Goal: Task Accomplishment & Management: Use online tool/utility

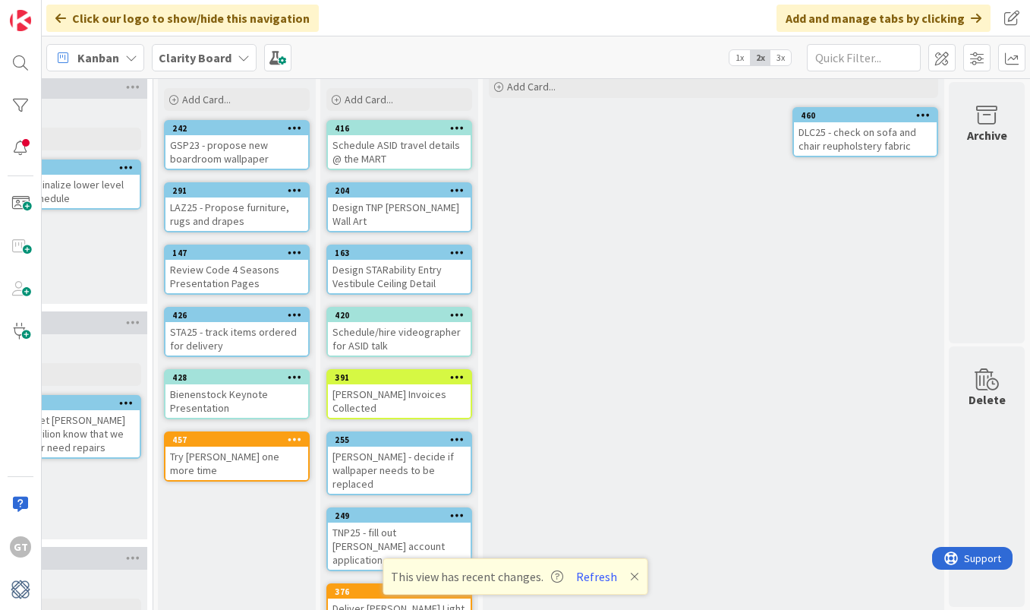
scroll to position [82, 1640]
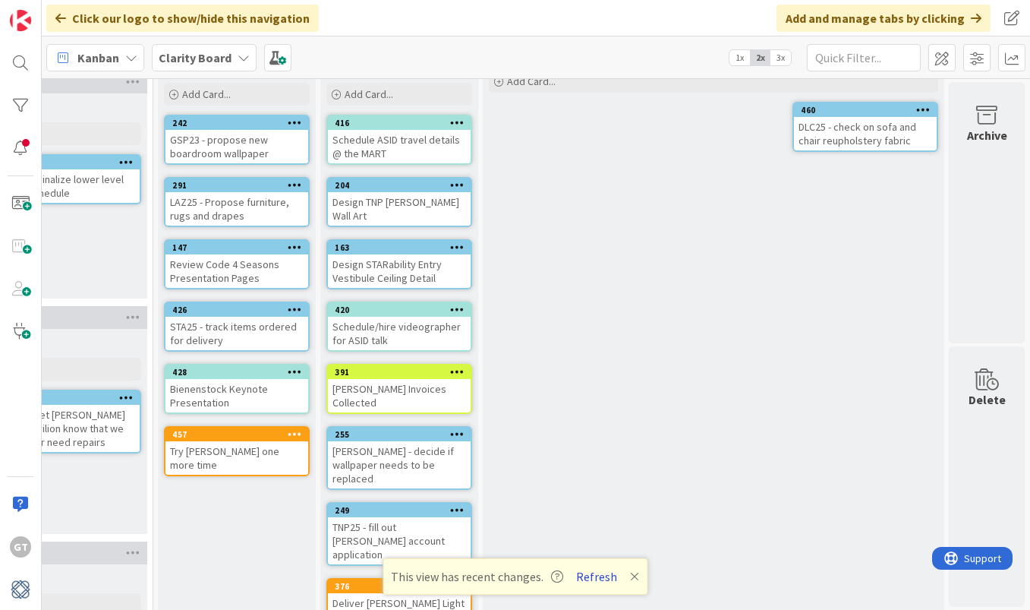
click at [587, 579] on button "Refresh" at bounding box center [597, 576] width 52 height 20
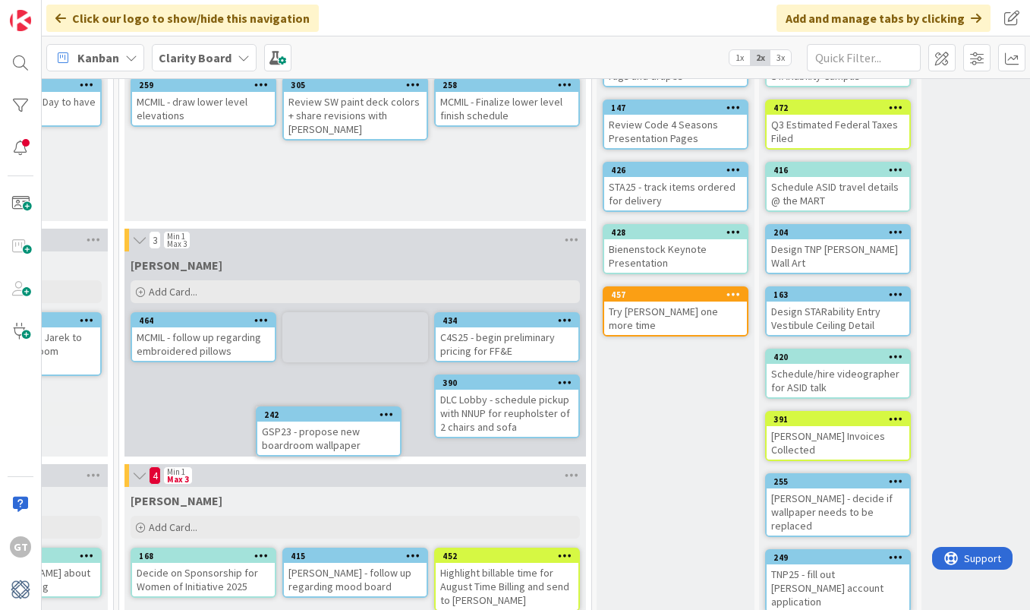
scroll to position [166, 1201]
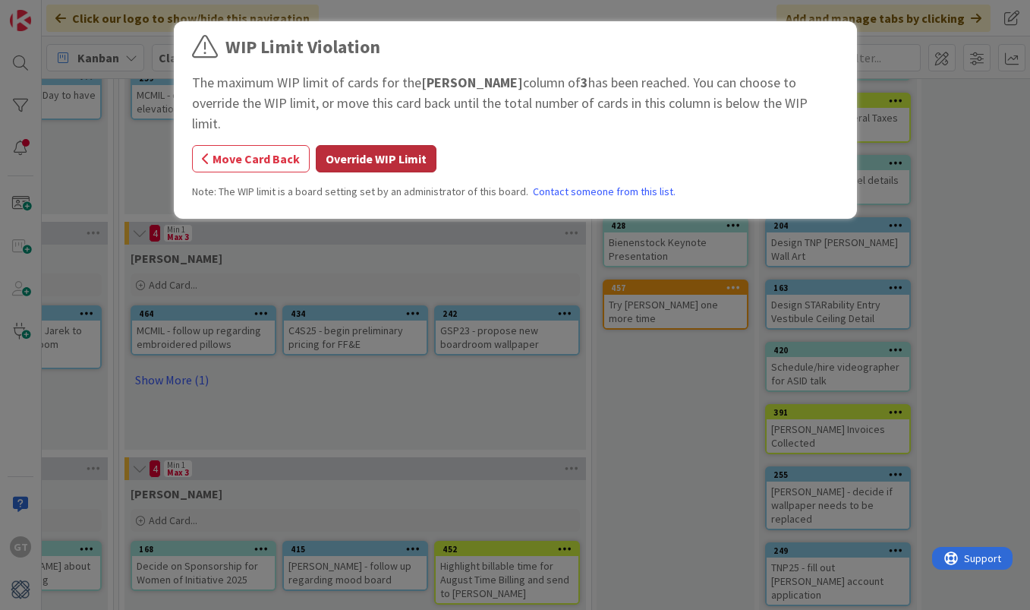
click at [355, 145] on button "Override WIP Limit" at bounding box center [376, 158] width 121 height 27
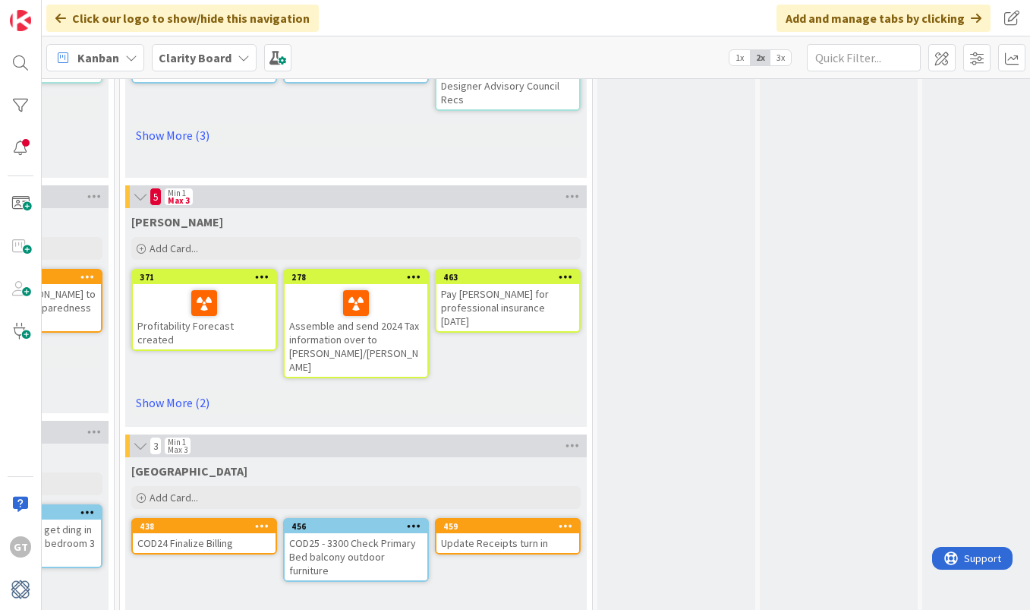
scroll to position [910, 1200]
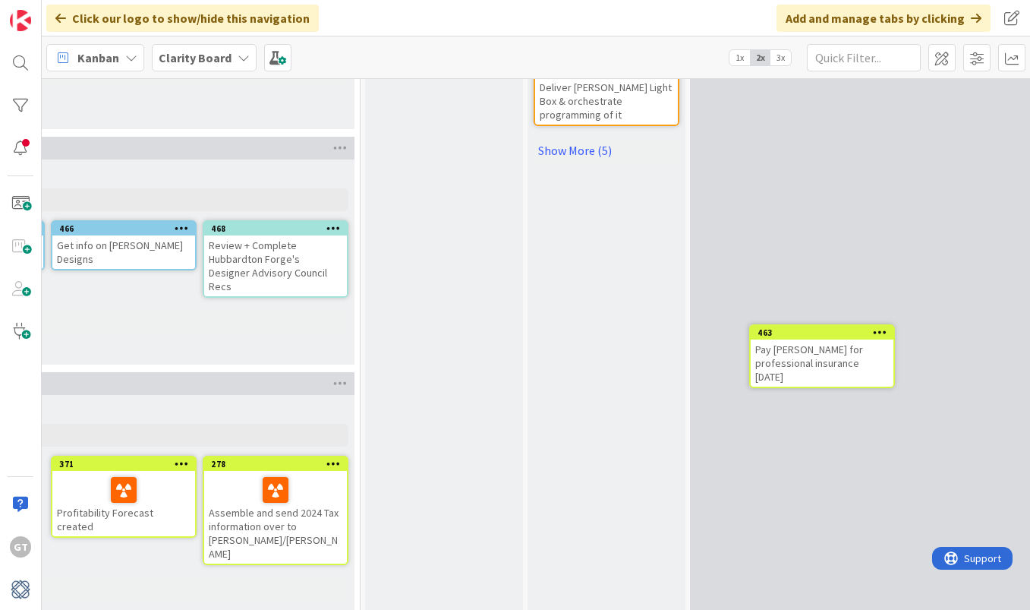
drag, startPoint x: 257, startPoint y: 524, endPoint x: 311, endPoint y: 509, distance: 56.5
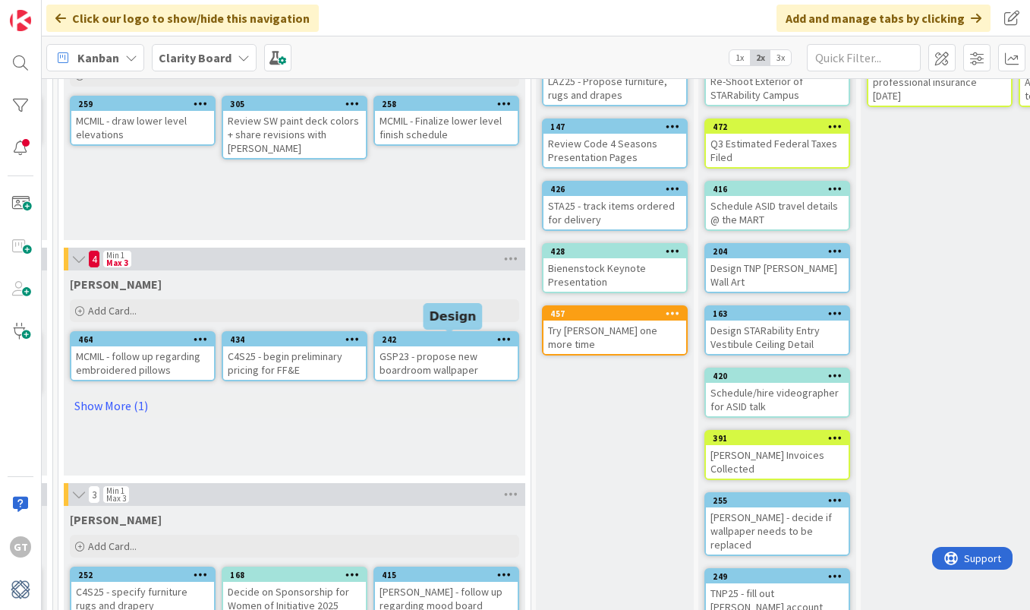
scroll to position [141, 1262]
click at [112, 400] on link "Show More (1)" at bounding box center [294, 404] width 449 height 24
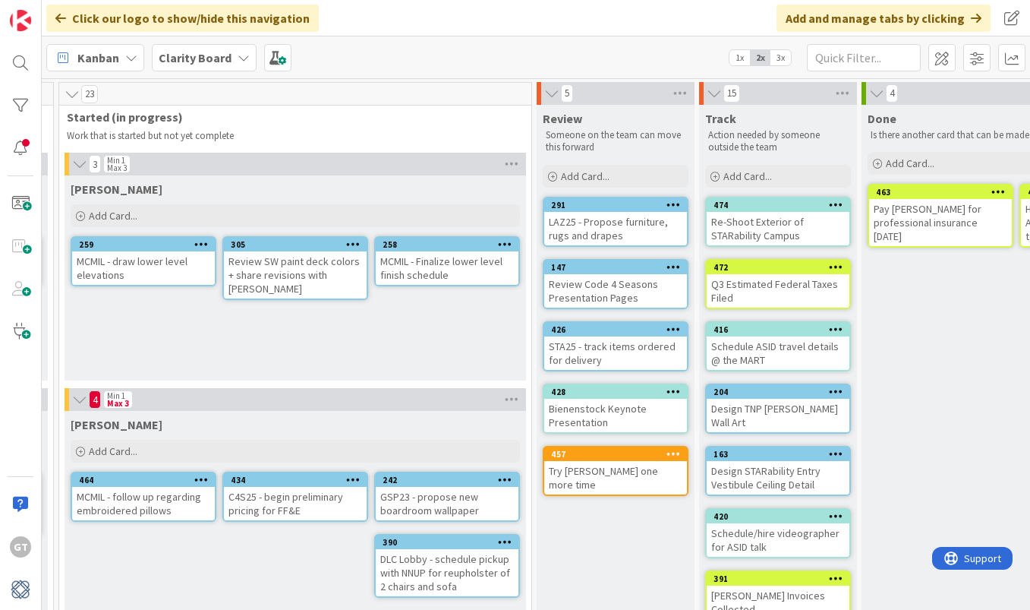
scroll to position [0, 1261]
click at [91, 216] on span "Add Card..." at bounding box center [113, 216] width 49 height 14
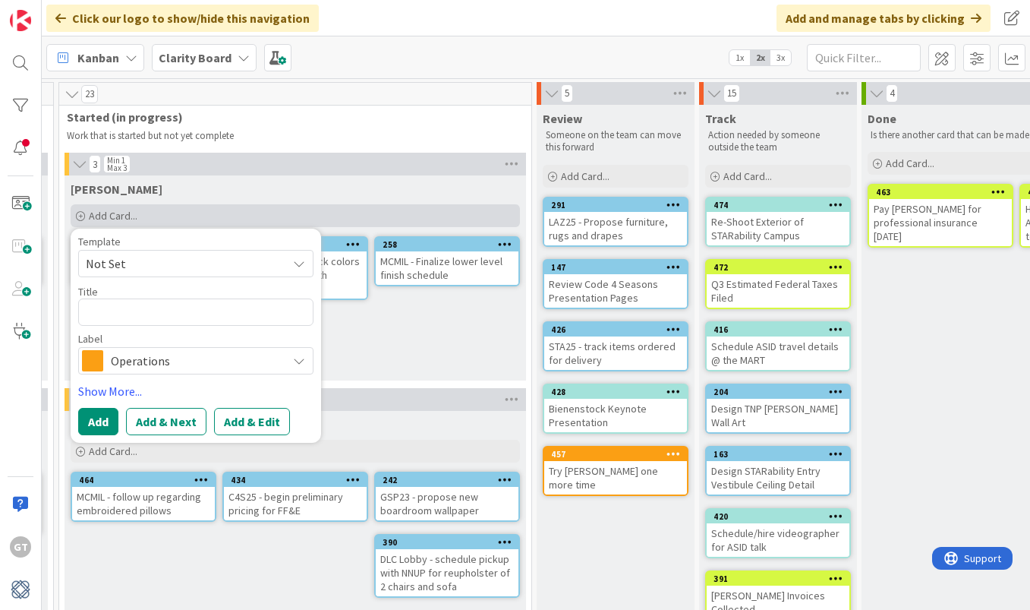
type textarea "x"
type textarea "R"
type textarea "x"
type textarea "Re"
type textarea "x"
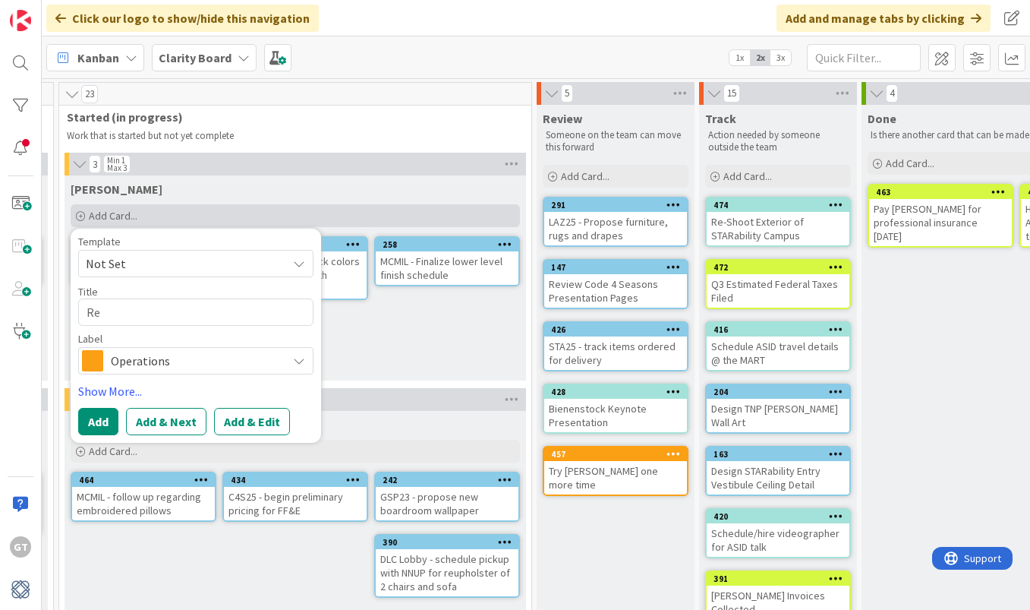
type textarea "Rea"
type textarea "x"
type textarea "Reac"
type textarea "x"
type textarea "Reacg"
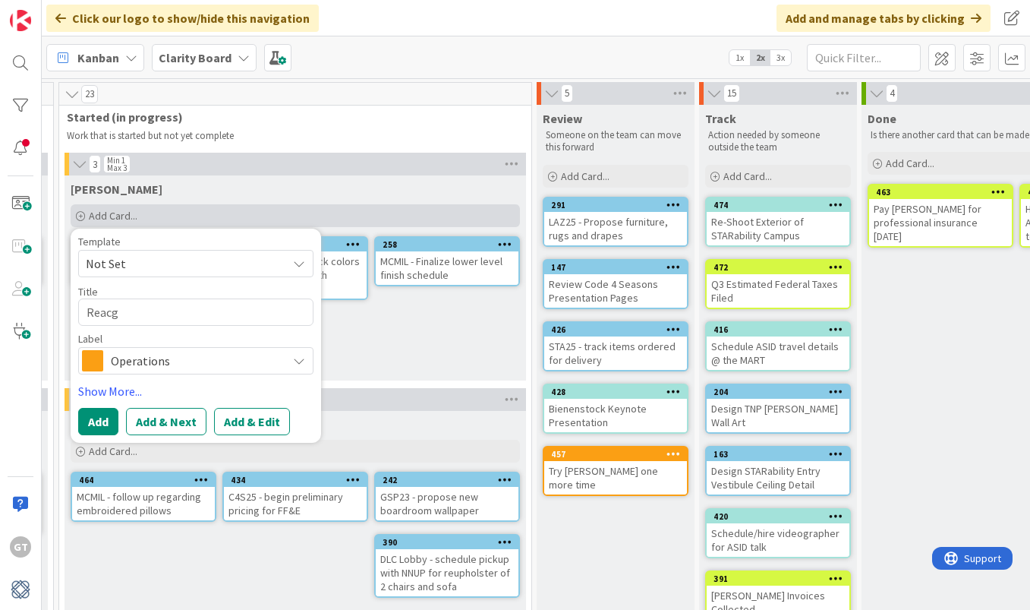
type textarea "x"
type textarea "Reacgh"
type textarea "x"
type textarea "Reach"
type textarea "x"
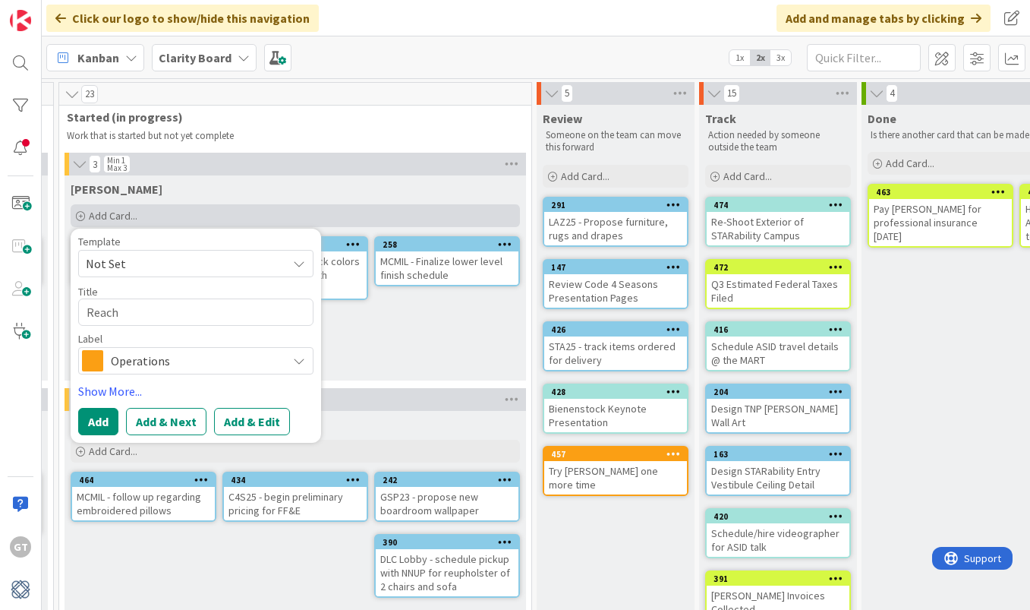
type textarea "Reach o"
type textarea "x"
type textarea "Reach"
type textarea "x"
type textarea "Reach o"
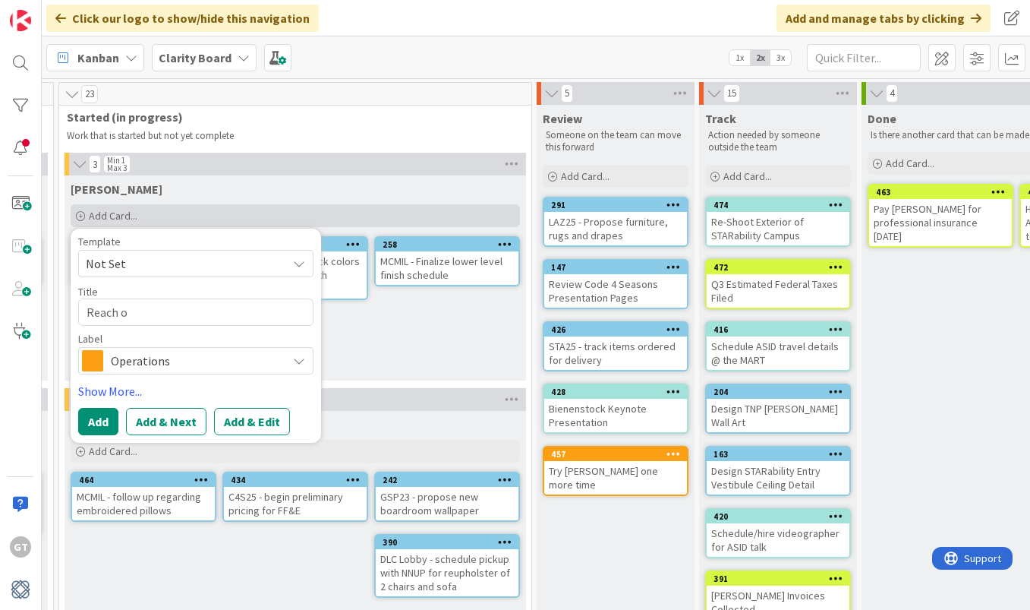
type textarea "x"
type textarea "Reach ou"
type textarea "x"
type textarea "Reach out"
type textarea "x"
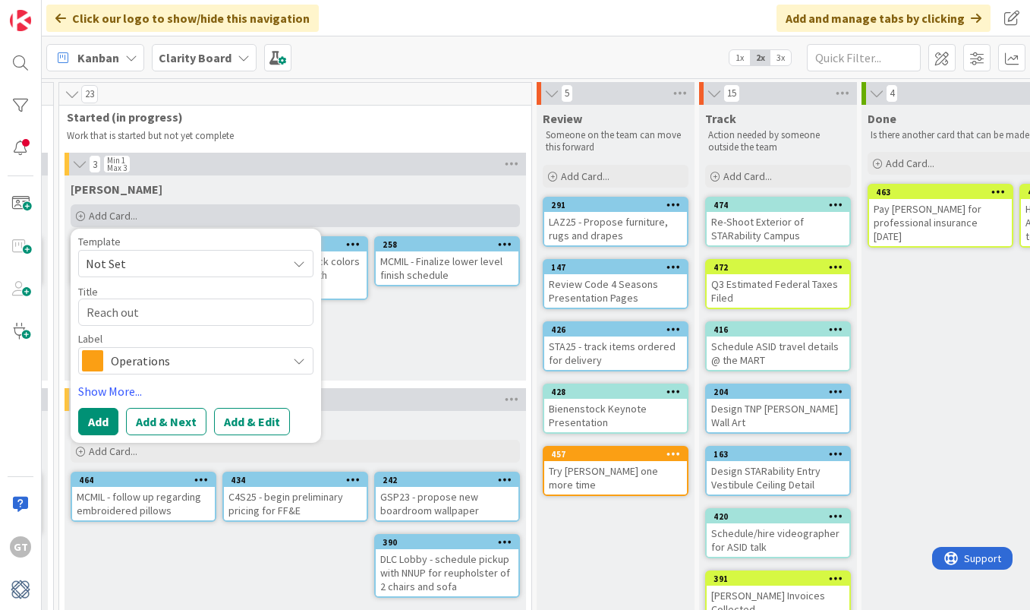
type textarea "Reach out"
type textarea "x"
type textarea "Reach out t"
type textarea "x"
type textarea "Reach out to"
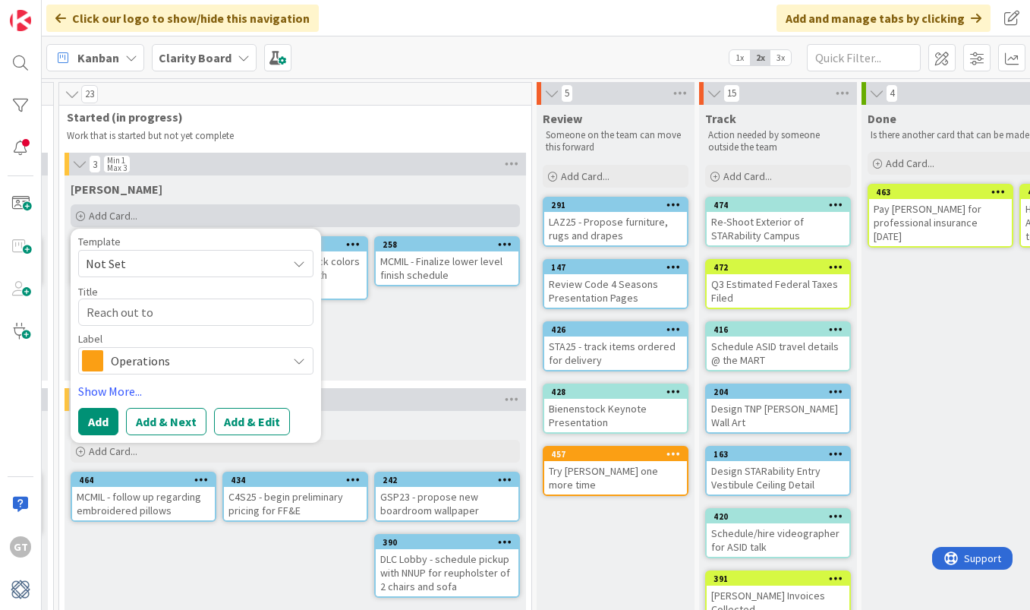
type textarea "x"
type textarea "Reach out to"
type textarea "x"
type textarea "Reach out to T"
type textarea "x"
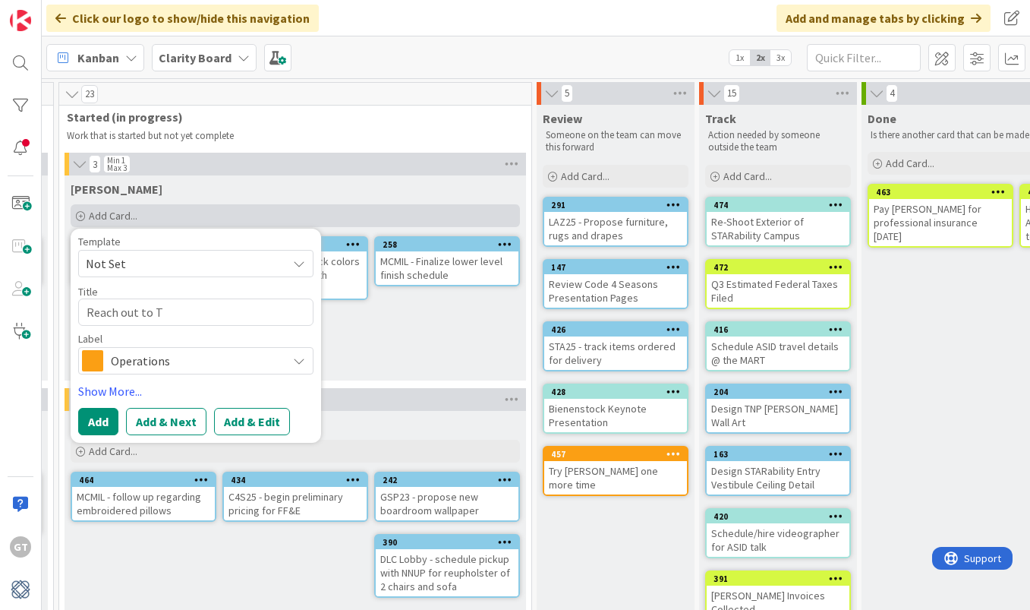
type textarea "Reach out to To"
type textarea "x"
type textarea "Reach out to Tom"
type textarea "x"
type textarea "Reach out to Toma"
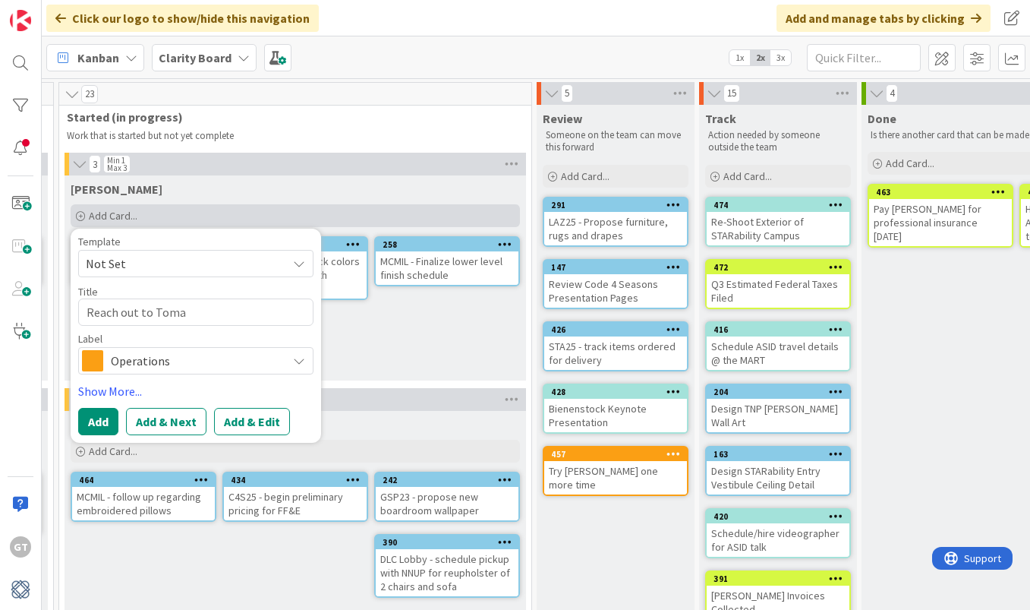
type textarea "x"
type textarea "Reach out to Tomas"
type textarea "x"
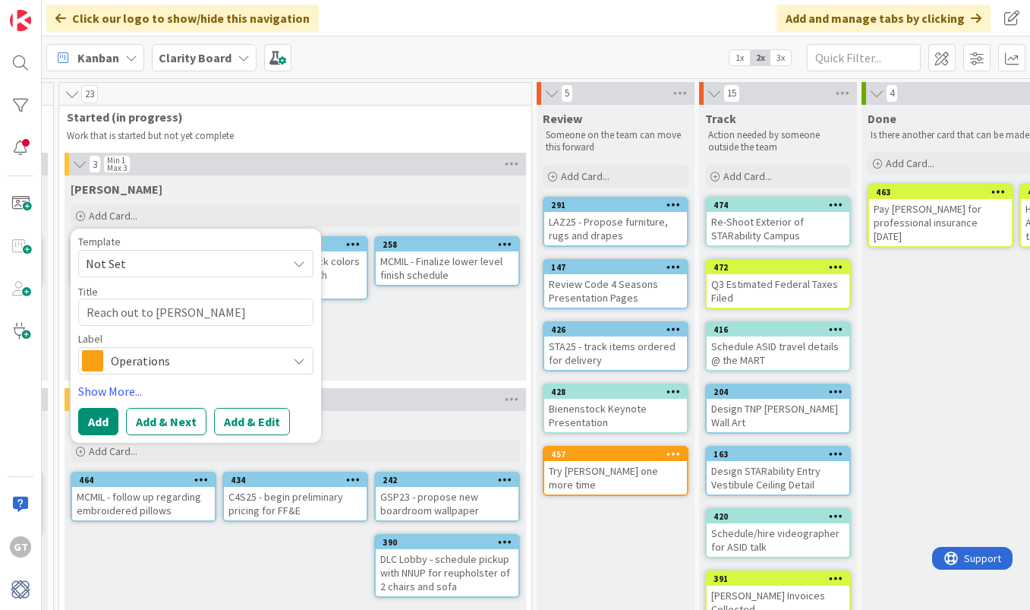
type textarea "Reach out to Tomas"
click at [242, 355] on span "Operations" at bounding box center [195, 360] width 169 height 21
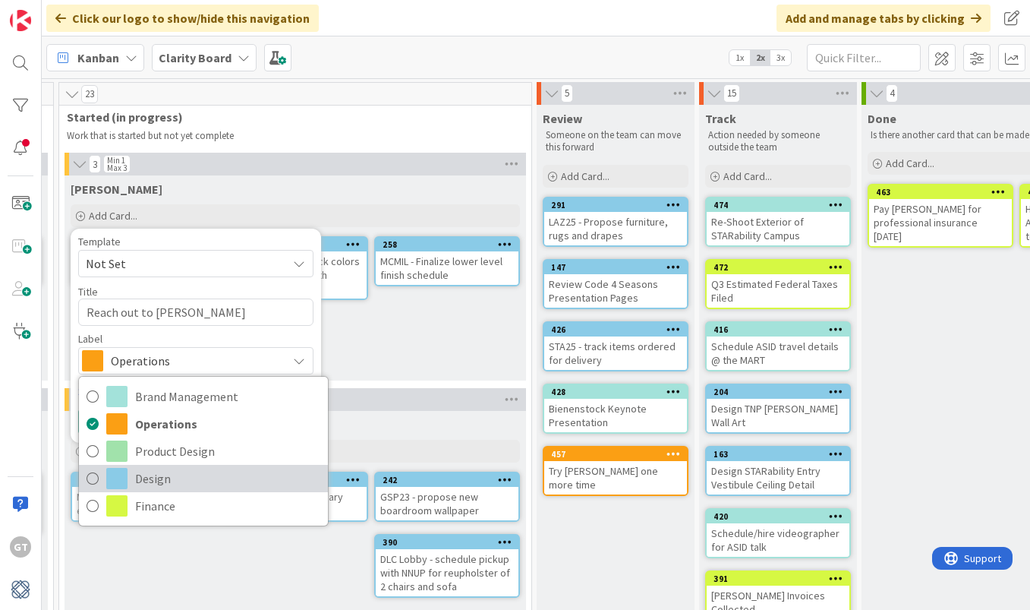
click at [92, 474] on icon at bounding box center [93, 478] width 12 height 23
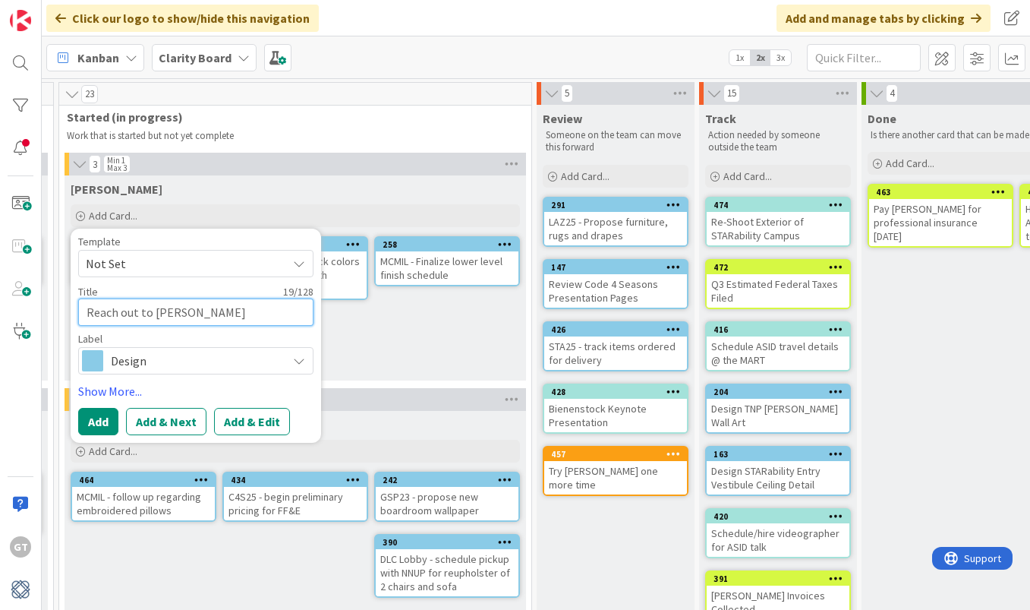
click at [198, 325] on textarea "Reach out to Tomas" at bounding box center [195, 311] width 235 height 27
type textarea "x"
type textarea "Reach out to Tomas f"
type textarea "x"
type textarea "Reach out to Tomas fo"
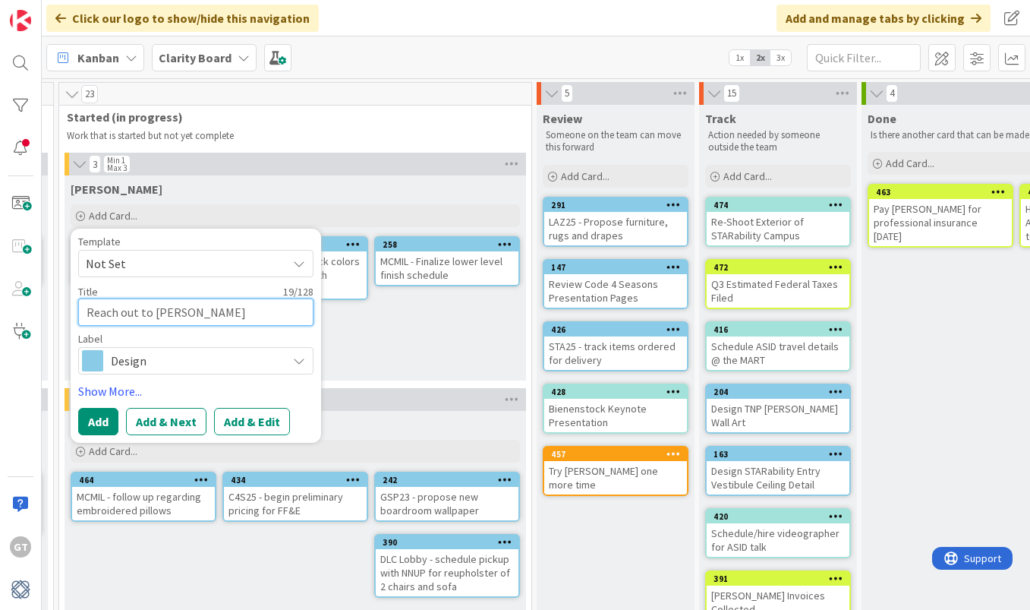
type textarea "x"
type textarea "Reach out to Tomas for"
type textarea "x"
type textarea "Reach out to Tomas for"
click at [84, 312] on textarea "Reach out to Tomas for" at bounding box center [195, 311] width 235 height 27
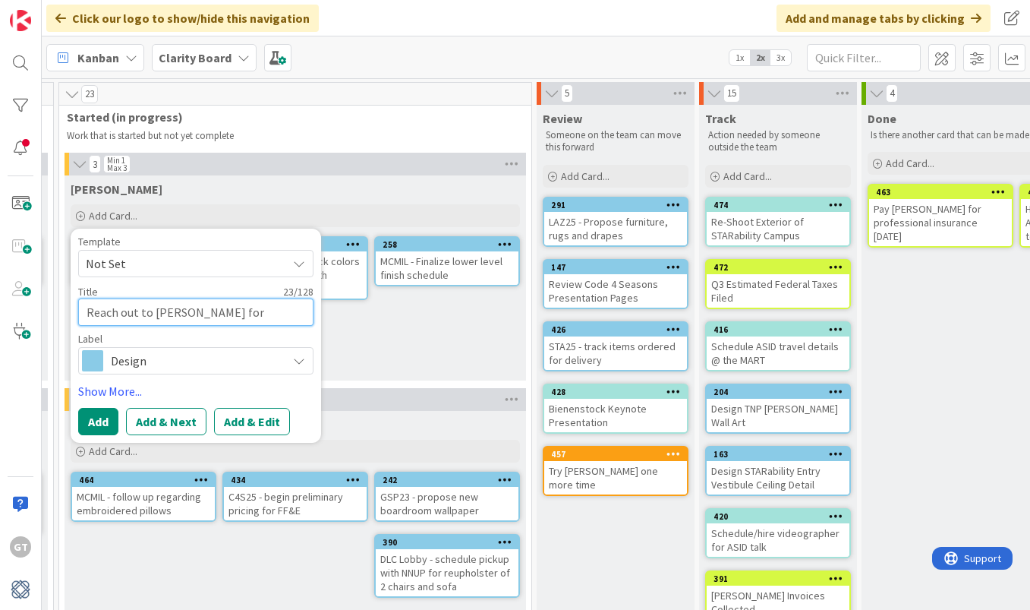
type textarea "x"
type textarea "DReach out to Tomas for"
type textarea "x"
type textarea "DLReach out to Tomas for"
type textarea "x"
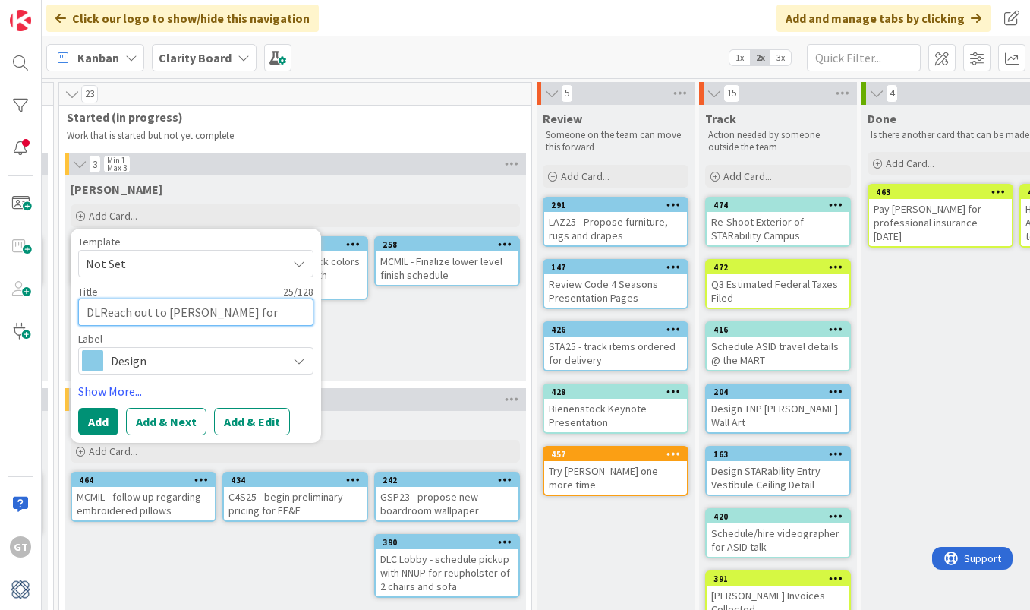
type textarea "DLCReach out to Tomas for"
type textarea "x"
type textarea "DLC Reach out to Tomas for"
type textarea "x"
type textarea "DLC LReach out to Tomas for"
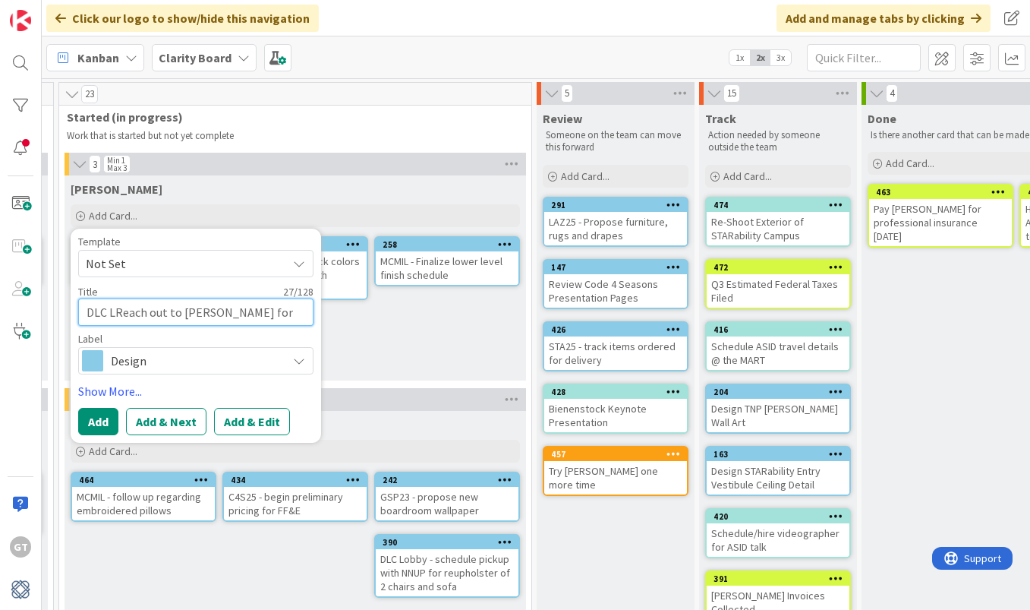
type textarea "x"
type textarea "DLC LiReach out to Tomas for"
type textarea "x"
type textarea "DLC LReach out to Tomas for"
type textarea "x"
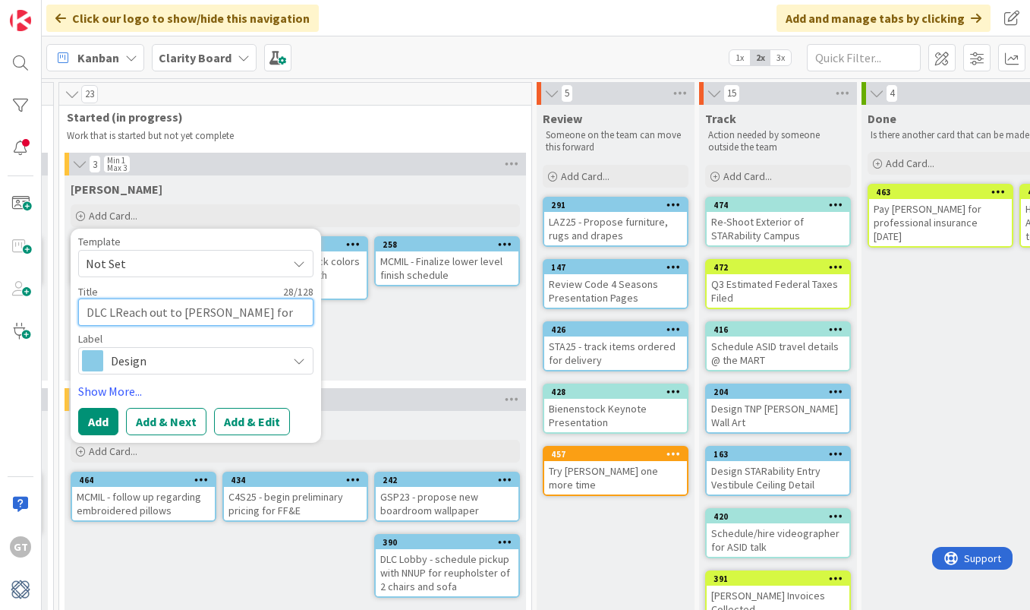
type textarea "DLC LiReach out to Tomas for"
type textarea "x"
type textarea "DLC LibReach out to Tomas for"
type textarea "x"
type textarea "DLC LibbReach out to Tomas for"
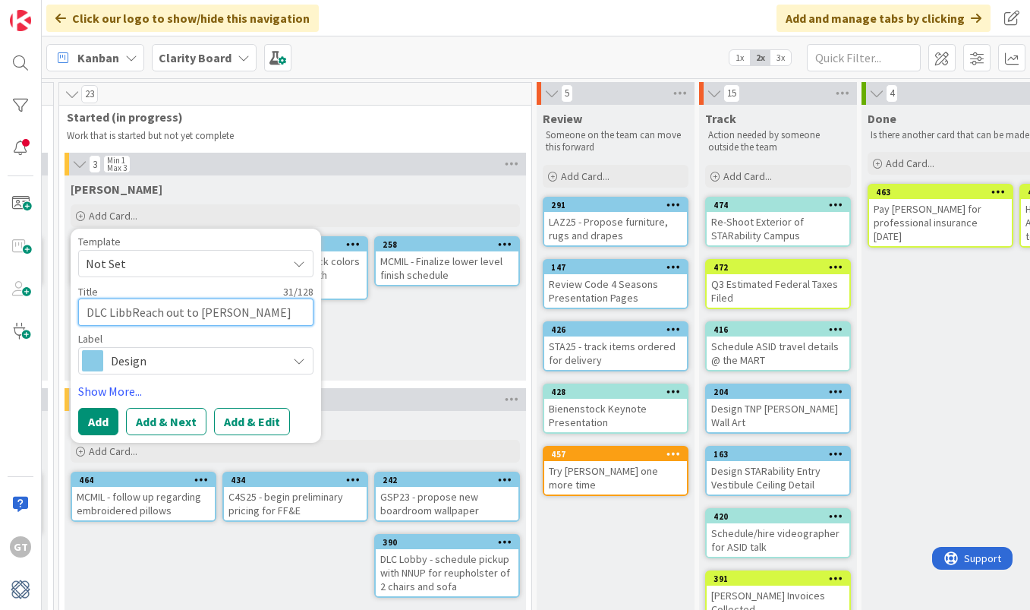
type textarea "x"
type textarea "DLC LibReach out to Tomas for"
type textarea "x"
type textarea "DLC LiReach out to Tomas for"
type textarea "x"
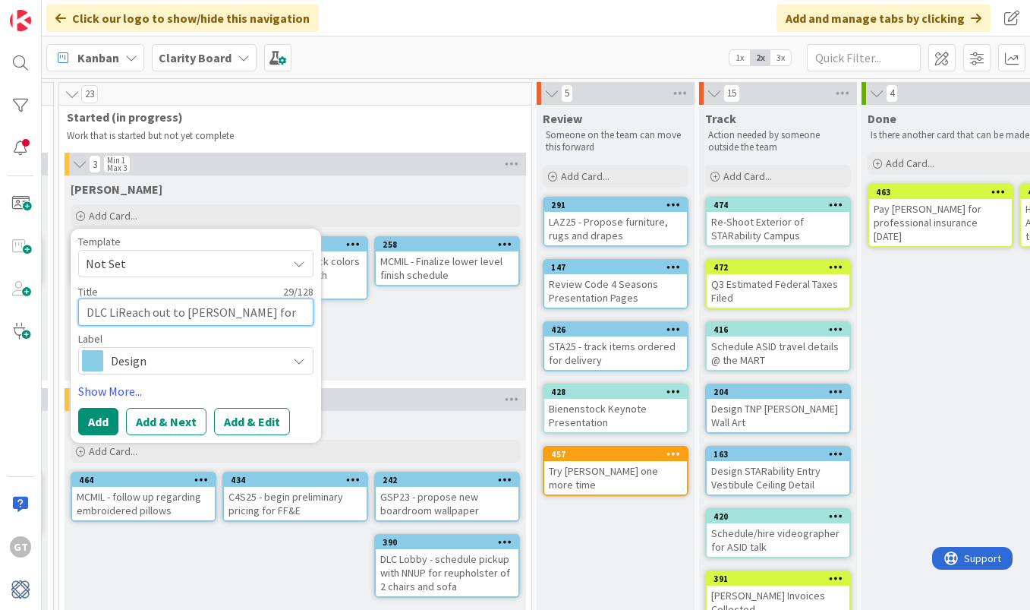
type textarea "DLC LReach out to Tomas for"
type textarea "x"
type textarea "DLC LoReach out to Tomas for"
type textarea "x"
type textarea "DLC LobReach out to Tomas for"
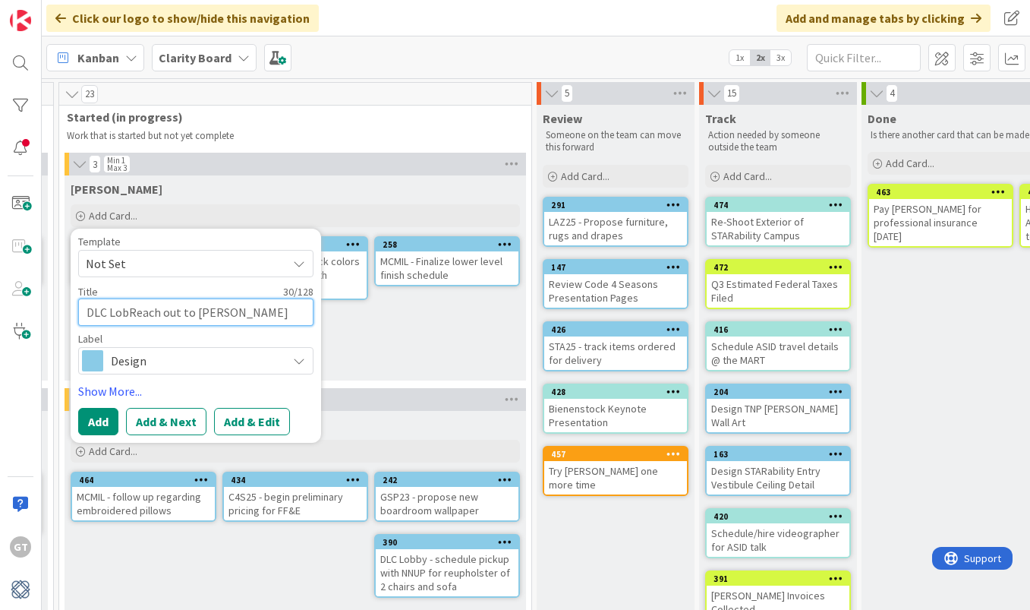
type textarea "x"
type textarea "DLC LobbReach out to Tomas for"
type textarea "x"
type textarea "DLC LobbyReach out to Tomas for"
type textarea "x"
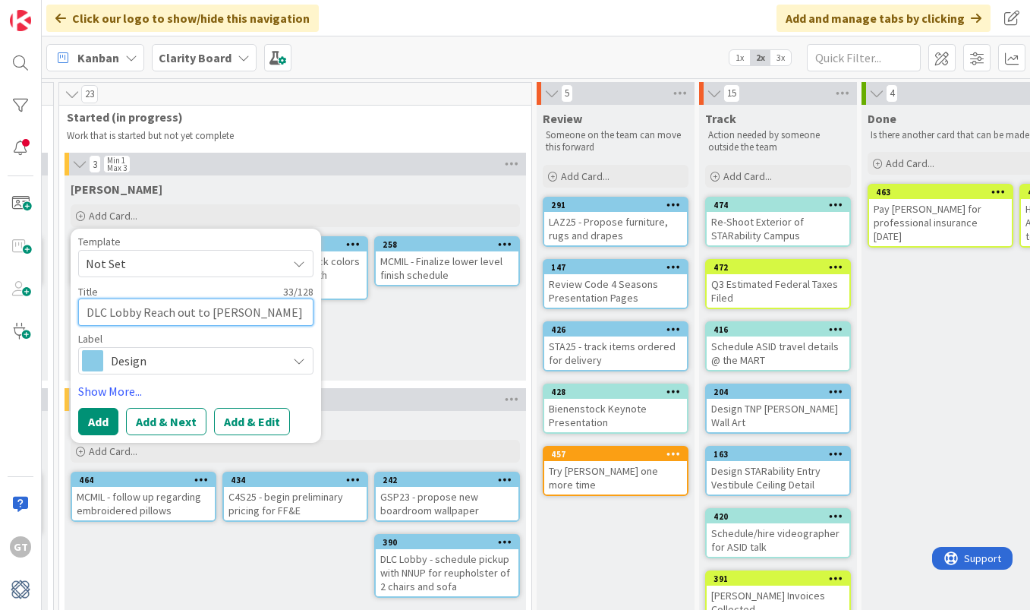
type textarea "DLC Lobby Reach out to Tomas for"
click at [287, 326] on div "Template Not Set Title 33 / 128 DLC Lobby Reach out to Tomas for Label Design B…" at bounding box center [195, 305] width 235 height 138
click at [279, 317] on textarea "DLC Lobby Reach out to Tomas for" at bounding box center [195, 311] width 235 height 27
type textarea "x"
type textarea "DLC Lobby Reach out to Tomas for T"
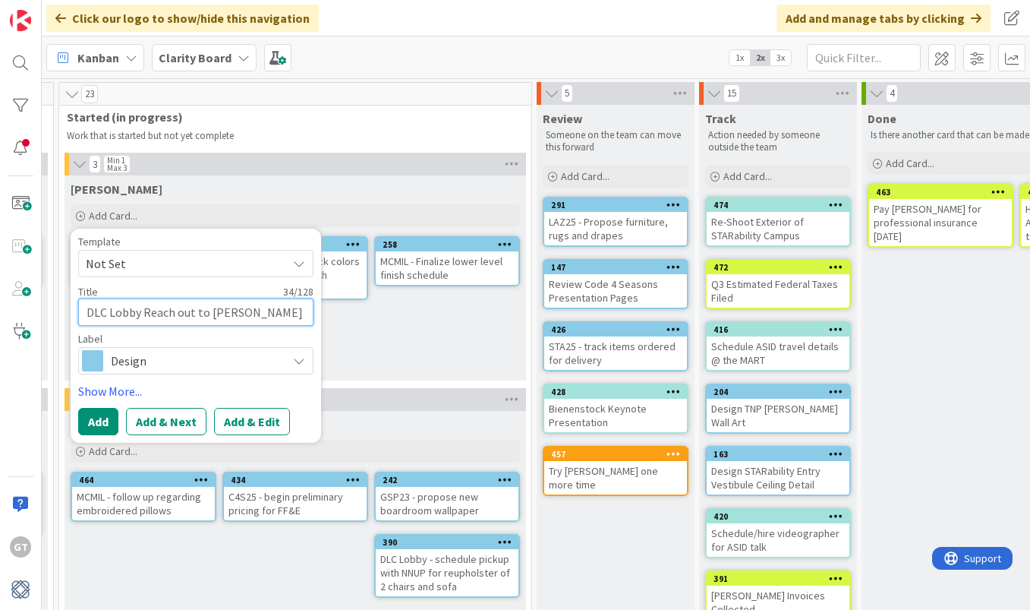
type textarea "x"
type textarea "DLC Lobby Reach out to Tomas for Ti"
type textarea "x"
type textarea "DLC Lobby Reach out to Tomas for Tim"
type textarea "x"
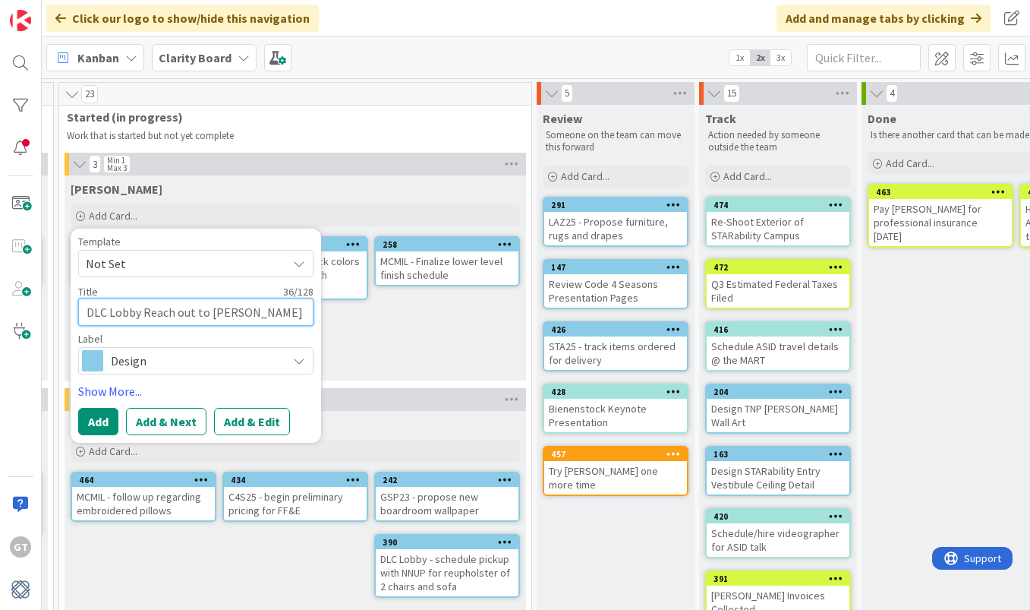
type textarea "DLC Lobby Reach out to Tomas for Timi"
type textarea "x"
type textarea "DLC Lobby Reach out to Tomas for Timin"
type textarea "x"
type textarea "DLC Lobby Reach out to Tomas for Timini"
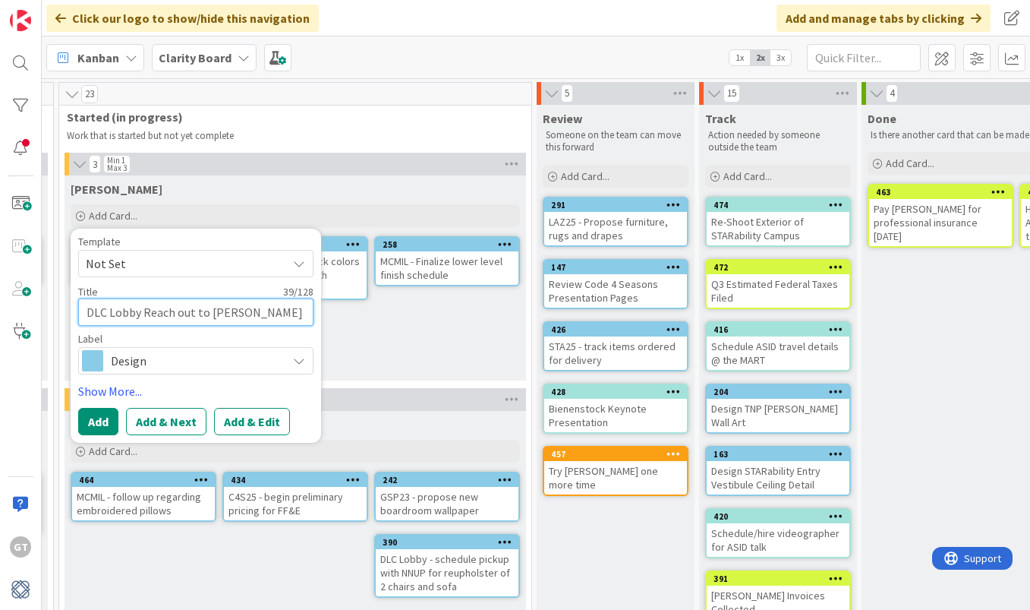
type textarea "x"
type textarea "DLC Lobby Reach out to Tomas for Timin"
type textarea "x"
type textarea "DLC Lobby Reach out to Tomas for Timing"
type textarea "x"
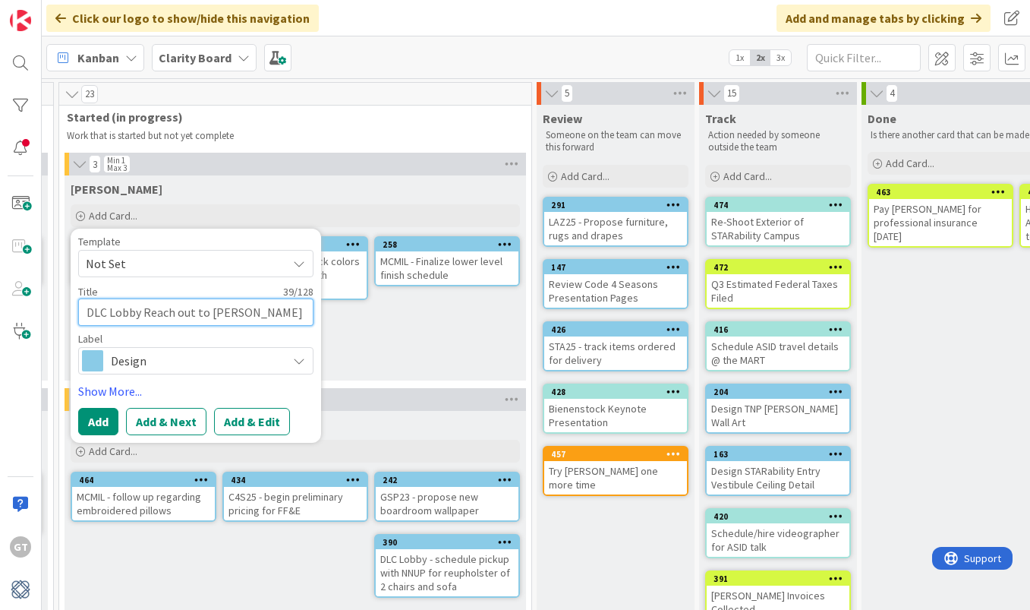
type textarea "DLC Lobby Reach out to Tomas for Timing"
type textarea "x"
type textarea "DLC Lobby Reach out to Tomas for Timing o"
type textarea "x"
type textarea "DLC Lobby Reach out to Tomas for Timing on"
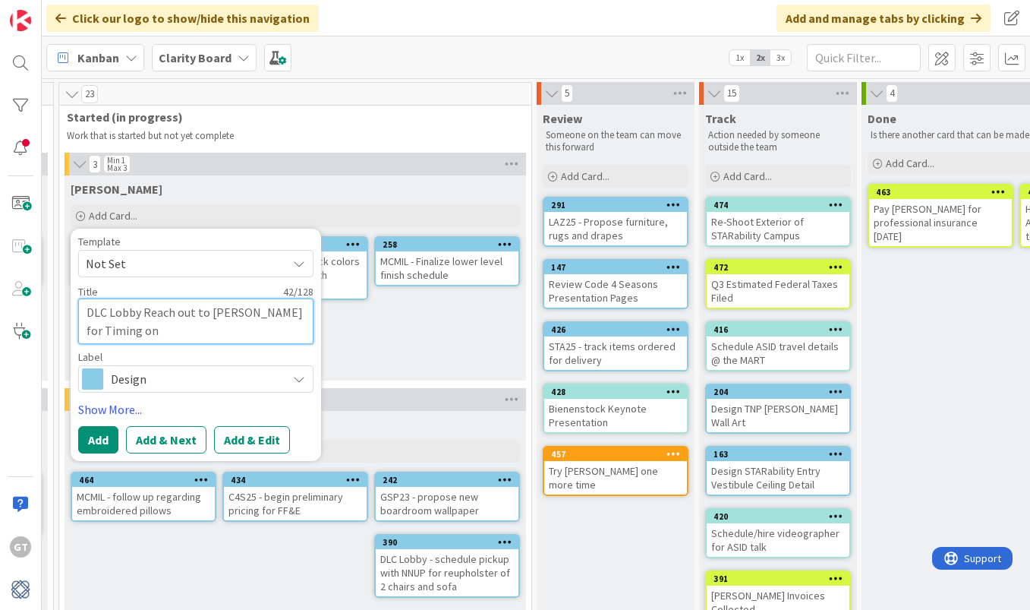
type textarea "x"
type textarea "DLC Lobby Reach out to Tomas for Timing on"
type textarea "x"
type textarea "DLC Lobby Reach out to Tomas for Timing on S"
type textarea "x"
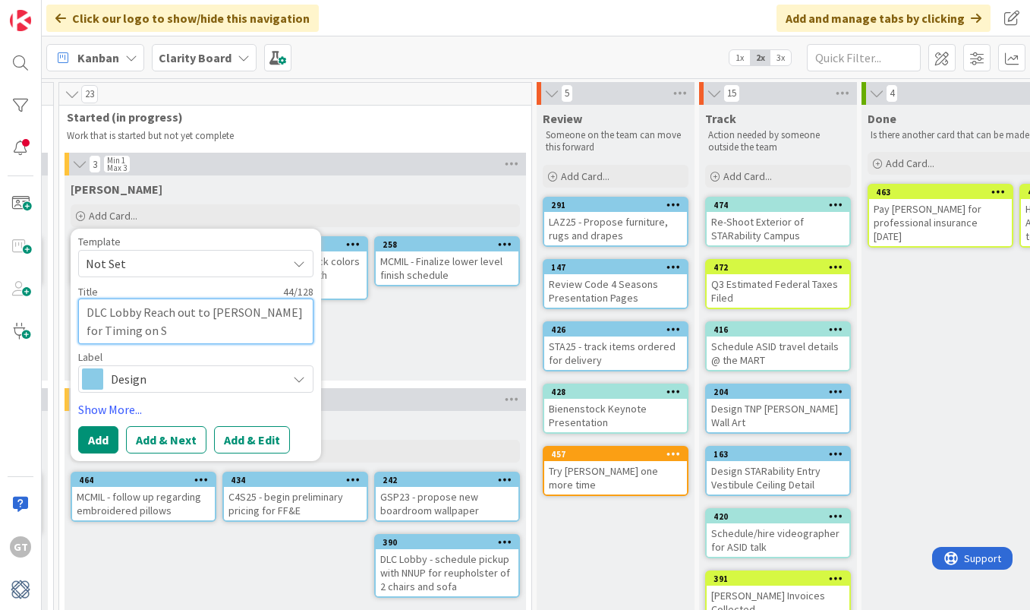
type textarea "DLC Lobby Reach out to Tomas for Timing on So"
type textarea "x"
type textarea "DLC Lobby Reach out to Tomas for Timing on Sof"
type textarea "x"
type textarea "DLC Lobby Reach out to Tomas for Timing on Sofa"
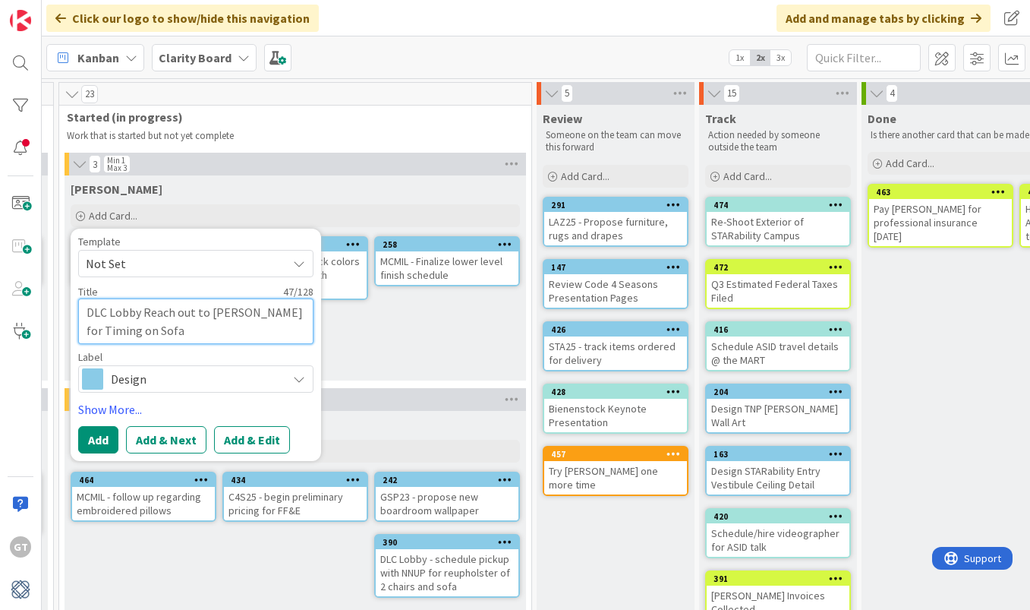
type textarea "x"
type textarea "DLC Lobby Reach out to Tomas for Timing on Sofa"
click at [98, 442] on button "Add" at bounding box center [98, 439] width 40 height 27
type textarea "x"
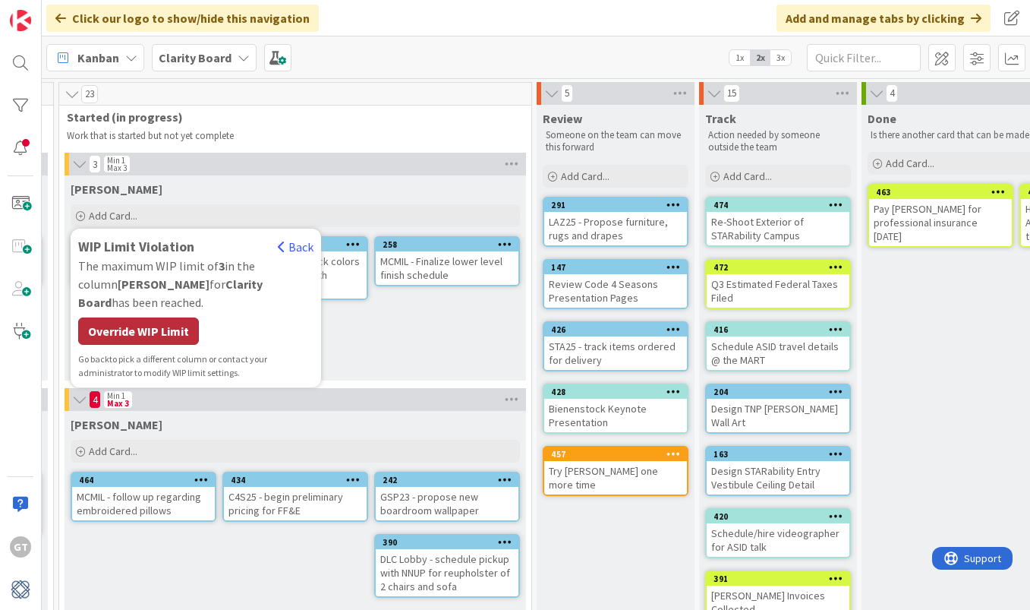
click at [156, 317] on div "Override WIP Limit" at bounding box center [138, 330] width 121 height 27
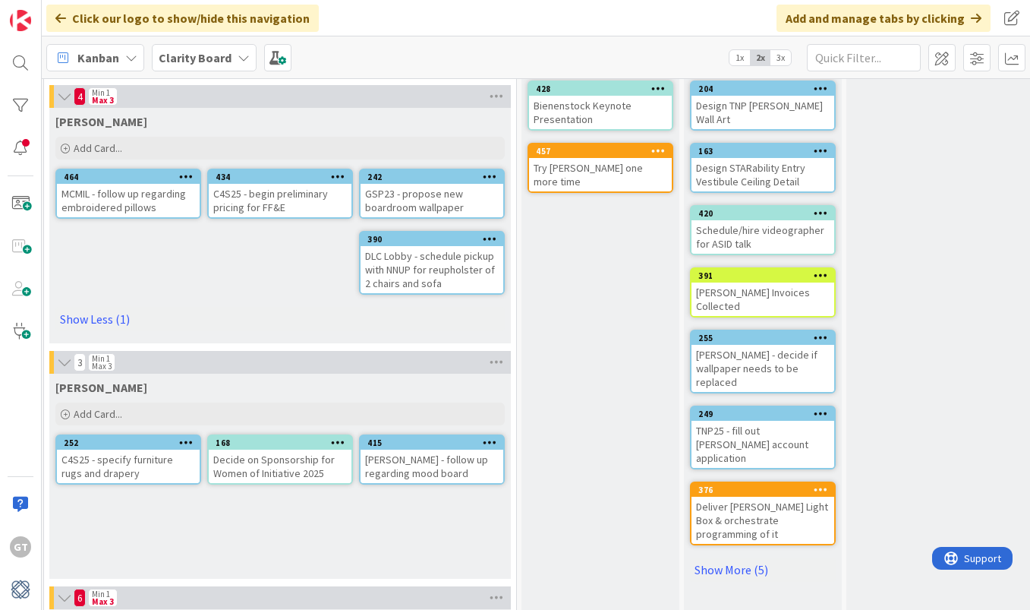
scroll to position [307, 1276]
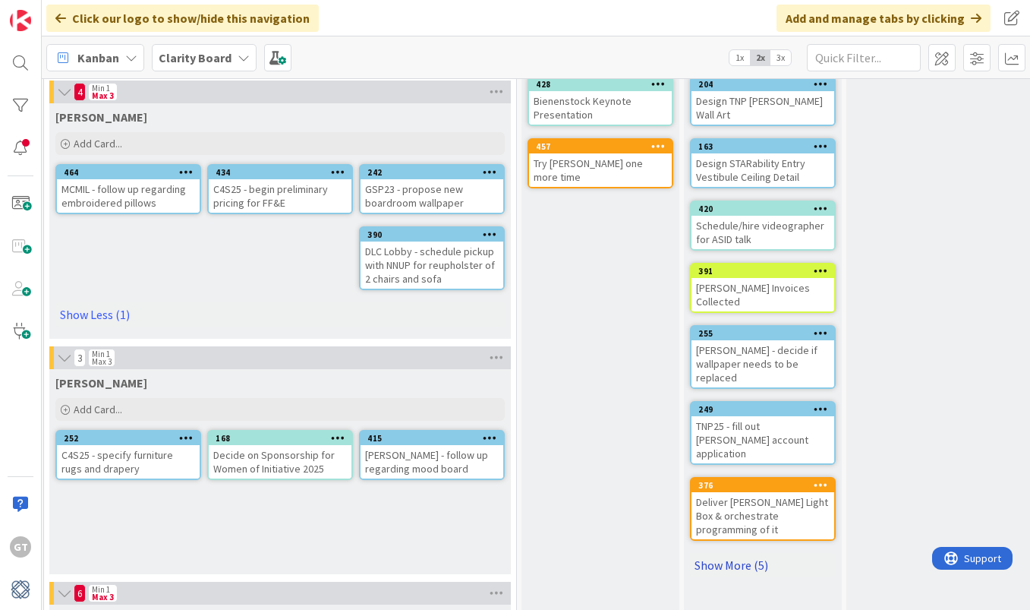
click at [723, 553] on link "Show More (5)" at bounding box center [763, 565] width 146 height 24
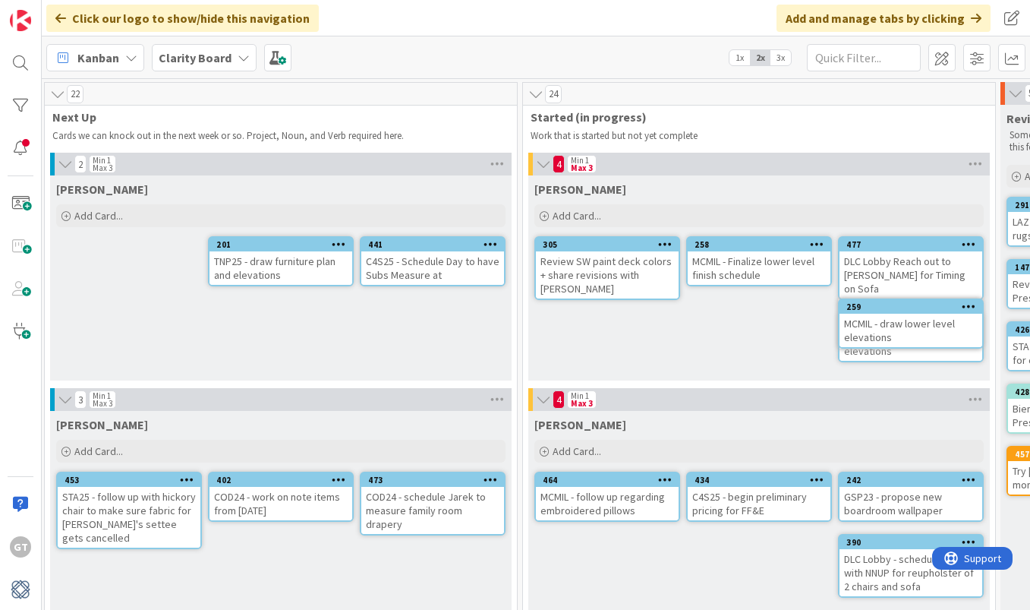
scroll to position [0, 838]
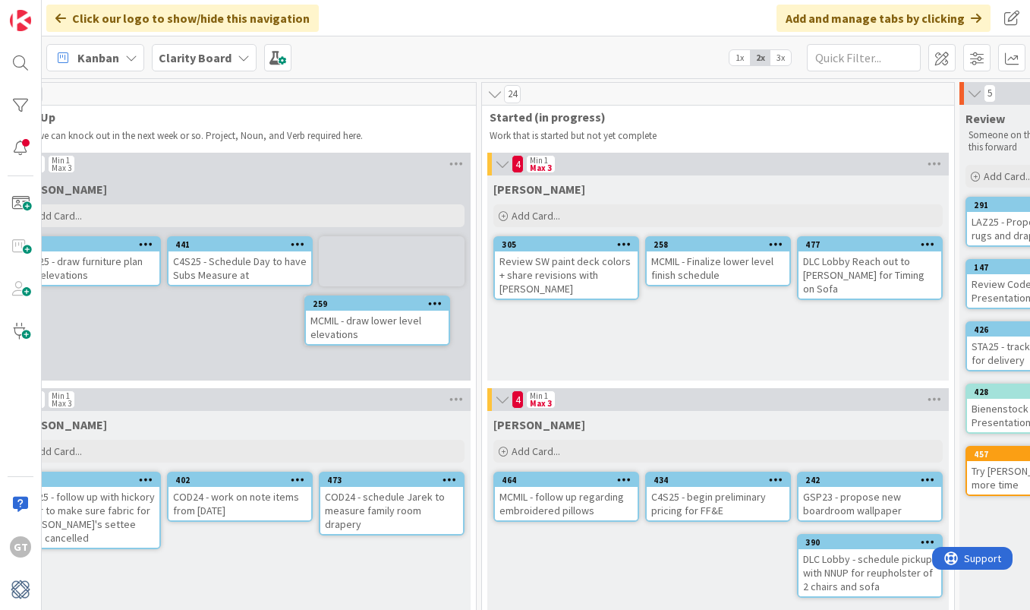
drag, startPoint x: 925, startPoint y: 321, endPoint x: 886, endPoint y: 321, distance: 38.7
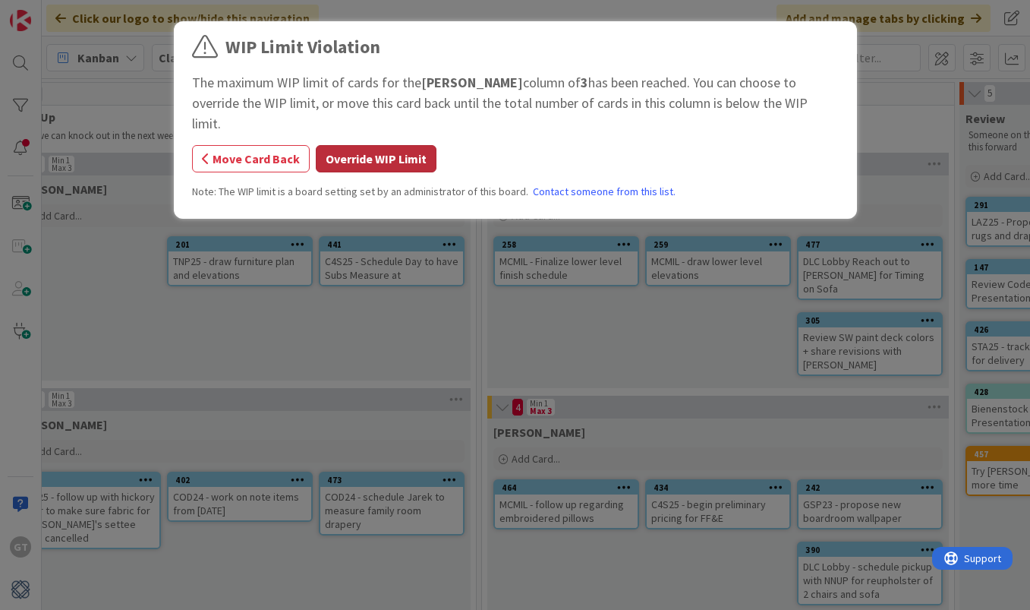
click at [355, 145] on button "Override WIP Limit" at bounding box center [376, 158] width 121 height 27
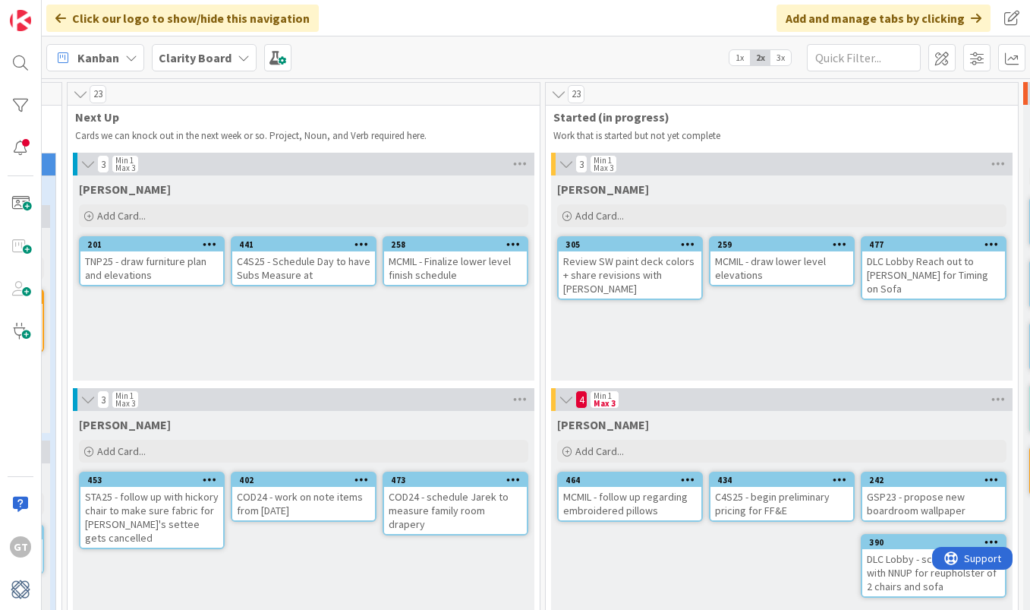
scroll to position [41, 775]
